Goal: Complete application form

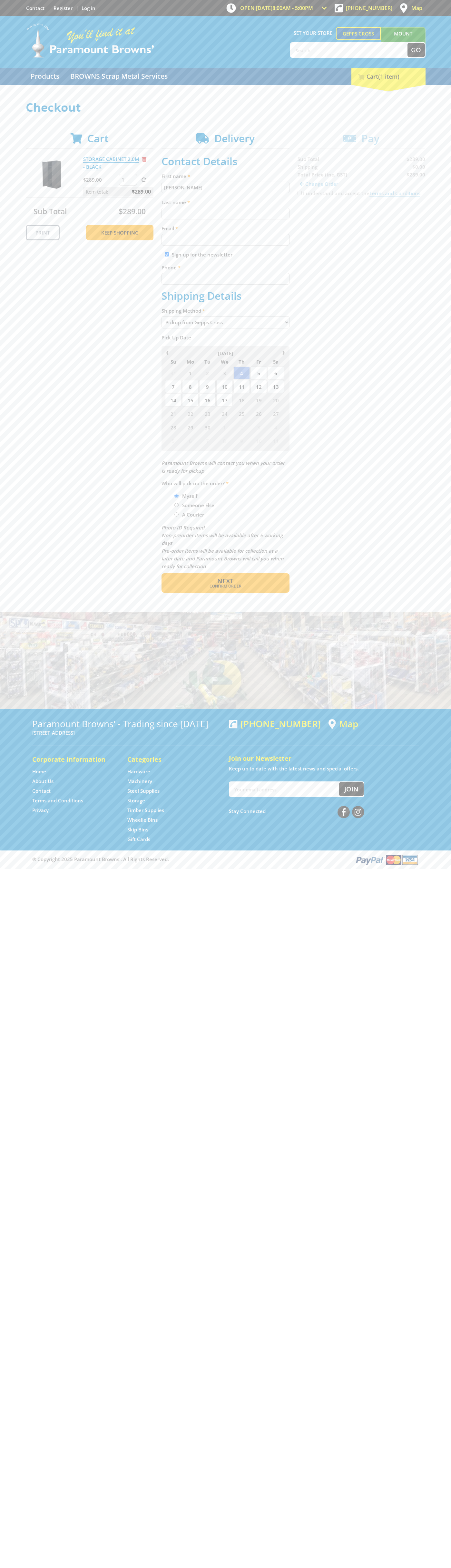
type input "[PERSON_NAME]"
type input "[EMAIL_ADDRESS][DOMAIN_NAME]"
type input "0293744000"
click at [225, 580] on span "Next" at bounding box center [225, 580] width 16 height 8
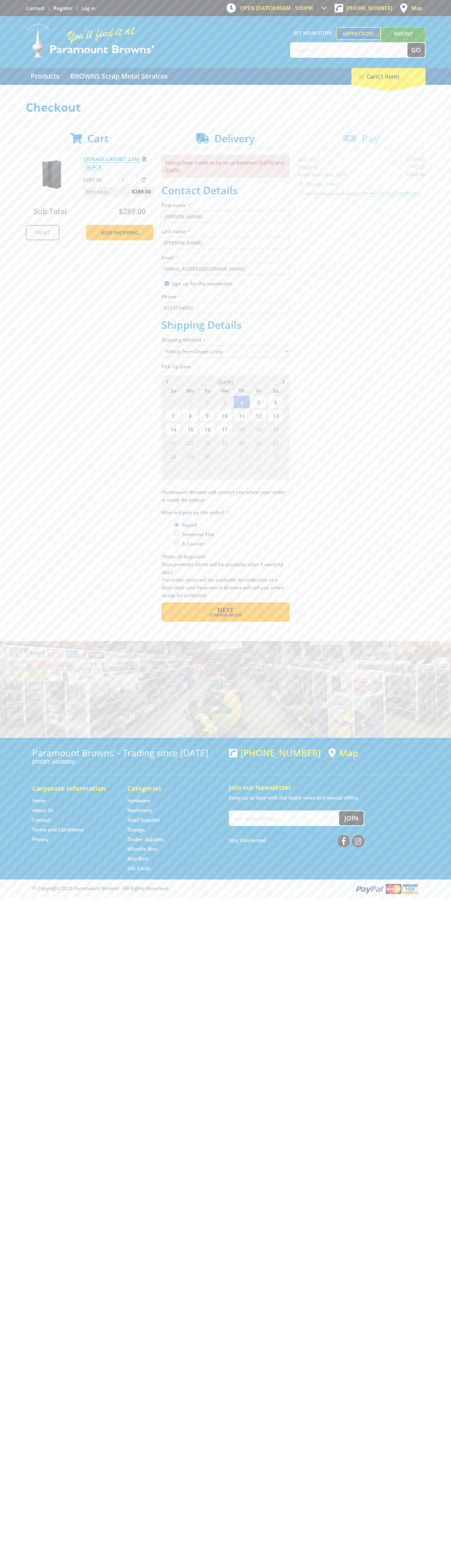
type input "[PERSON_NAME]"
click at [225, 615] on span "Confirm order" at bounding box center [225, 615] width 100 height 4
click at [225, 611] on span "Next" at bounding box center [225, 610] width 16 height 8
